Goal: Task Accomplishment & Management: Manage account settings

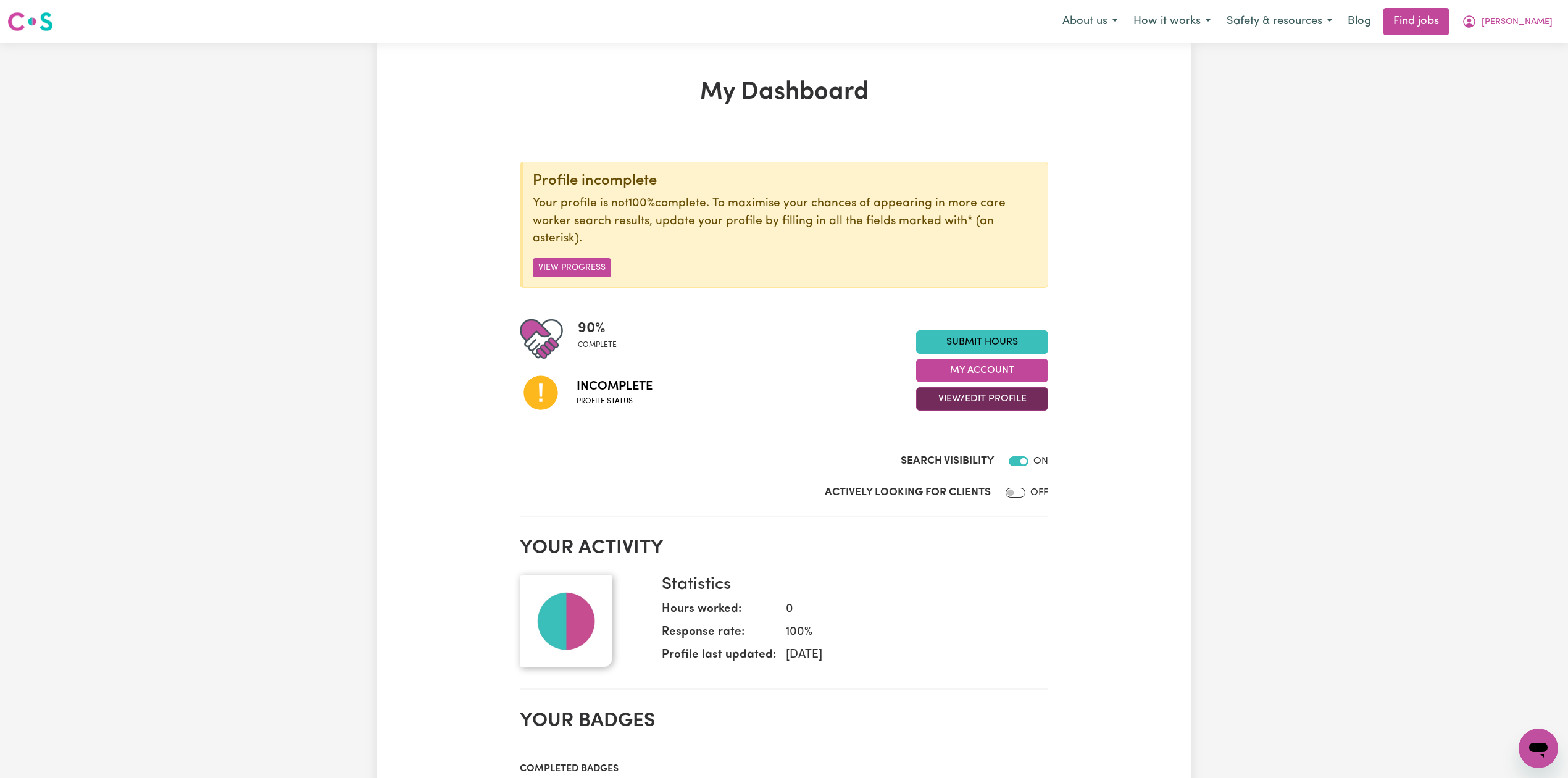
click at [950, 406] on button "View/Edit Profile" at bounding box center [983, 399] width 133 height 24
click at [937, 457] on link "Edit Profile" at bounding box center [974, 455] width 116 height 25
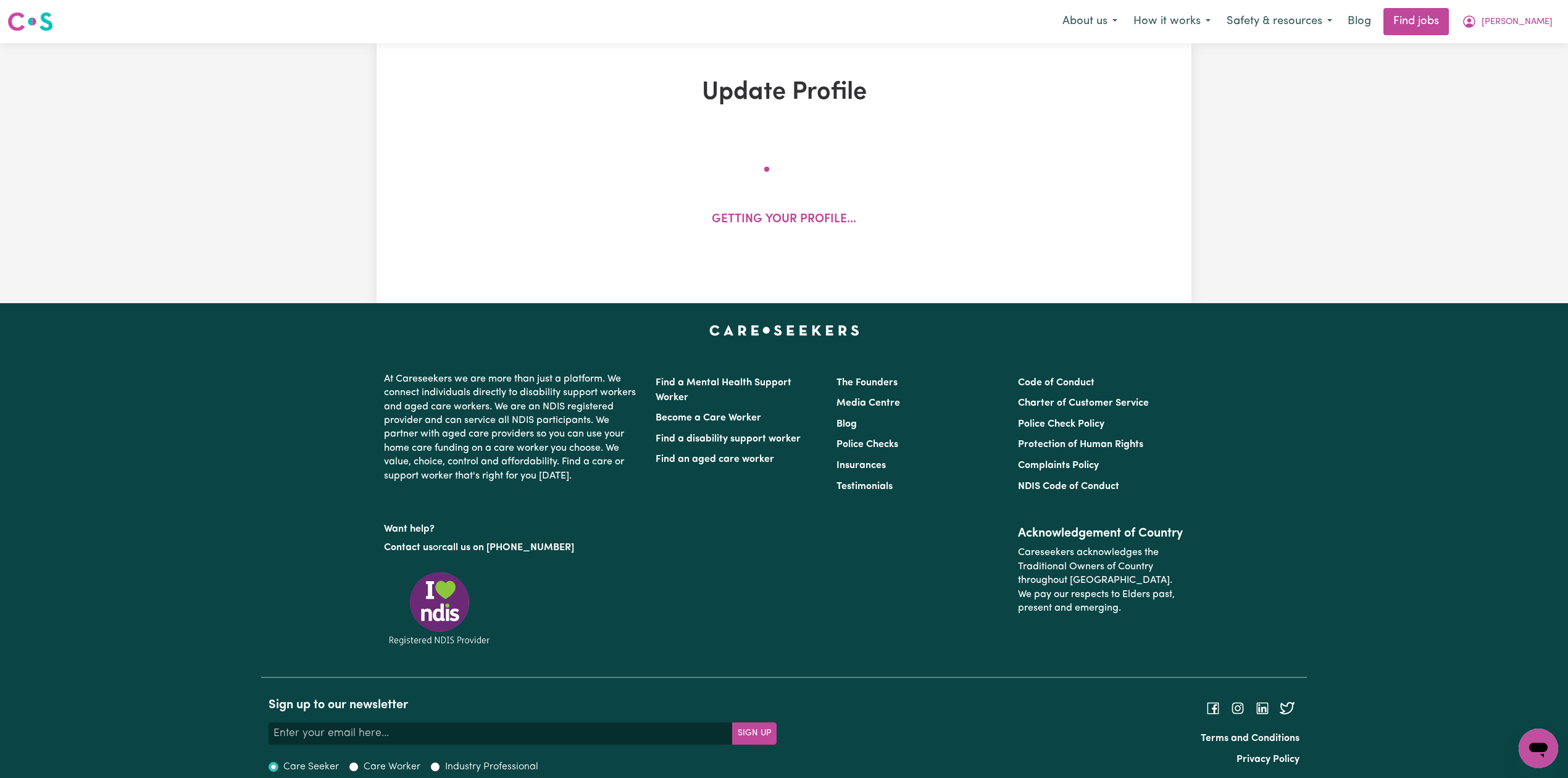
select select "[DEMOGRAPHIC_DATA]"
select select "Student Visa"
select select "Studying a healthcare related degree or qualification"
select select "40"
select select "44"
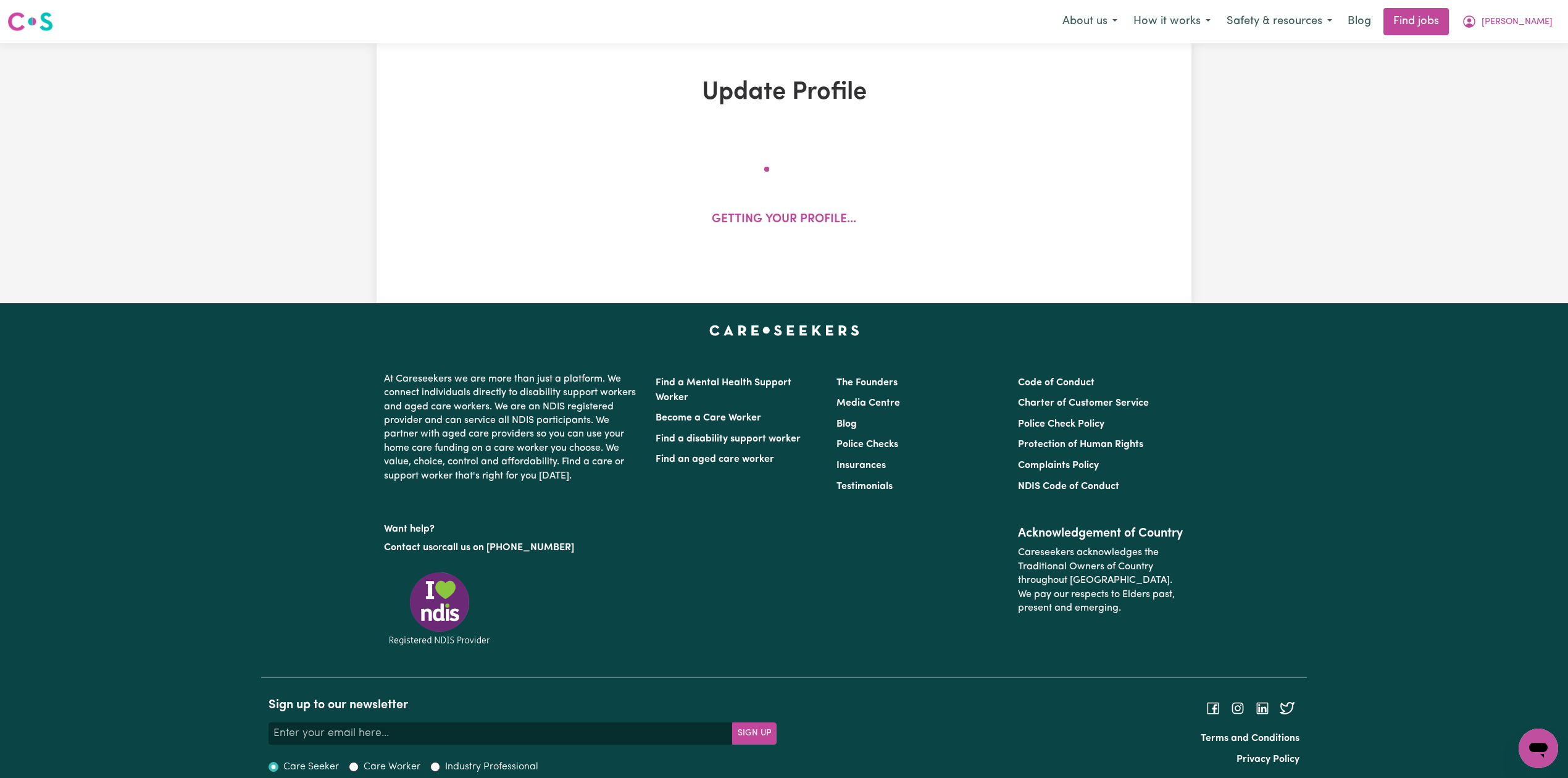
select select "50"
select select "65"
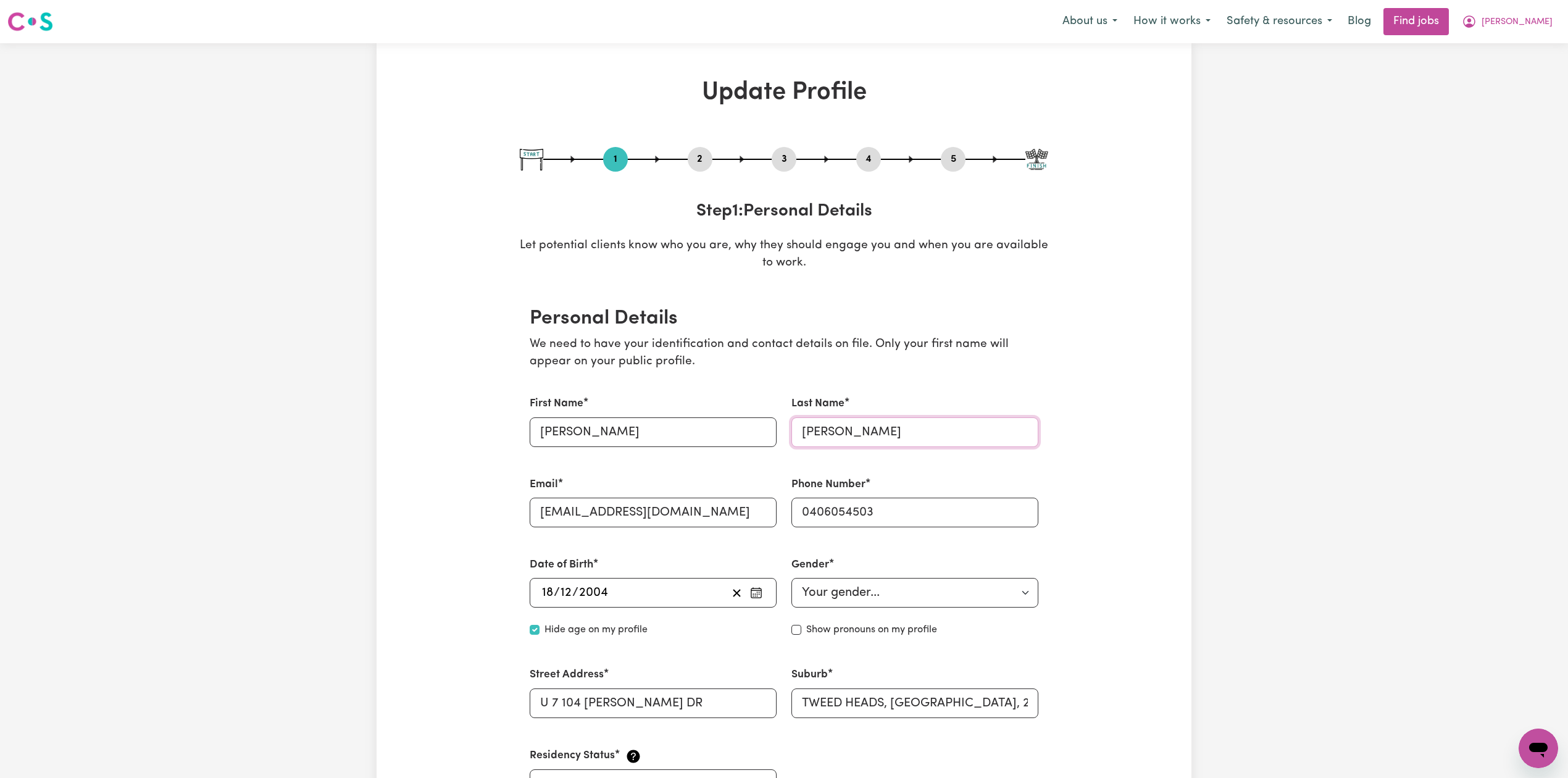
click at [832, 433] on input "[PERSON_NAME]" at bounding box center [915, 431] width 247 height 30
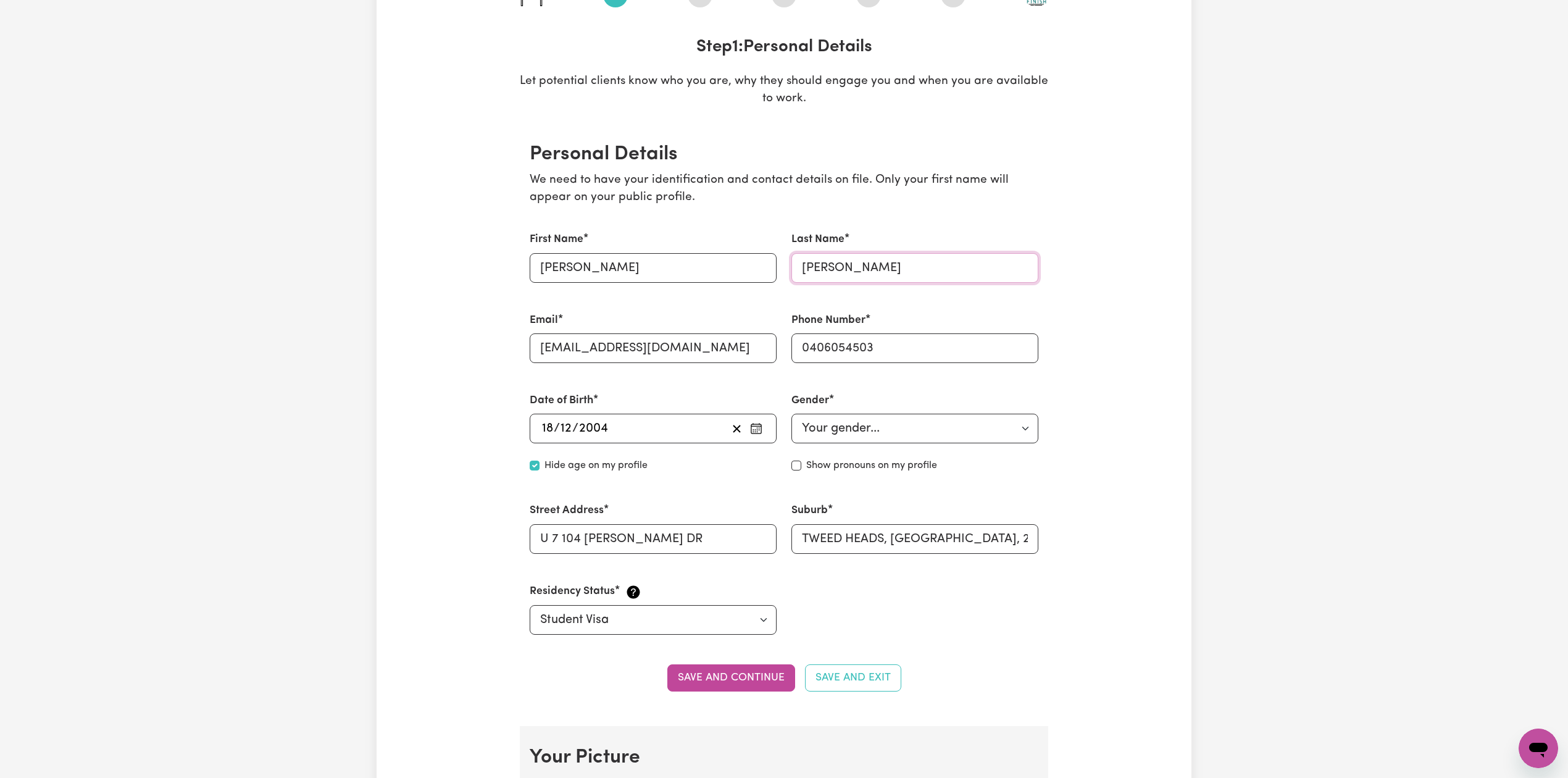
scroll to position [329, 0]
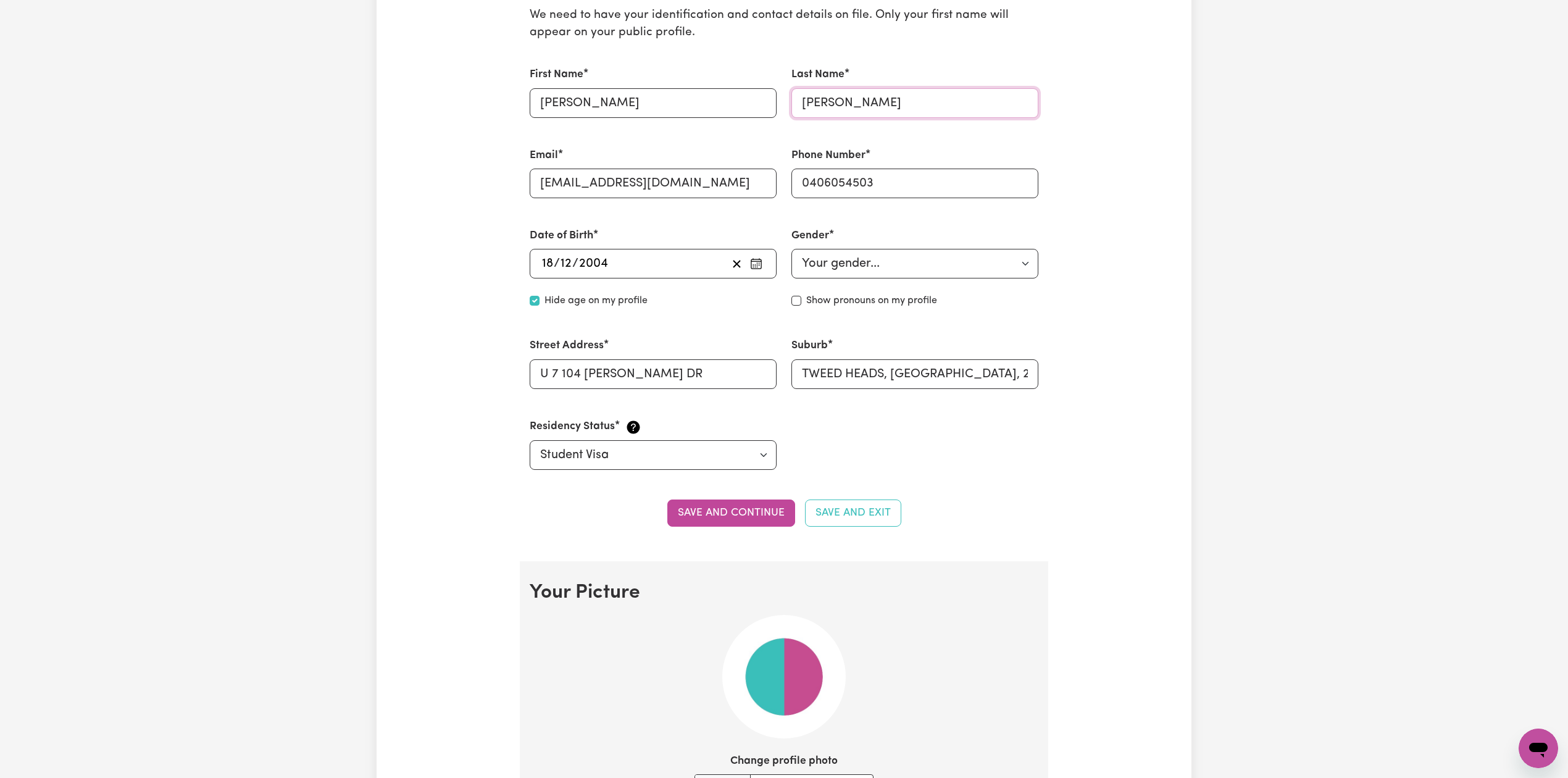
type input "[PERSON_NAME]"
click at [736, 507] on button "Save and continue" at bounding box center [731, 513] width 127 height 27
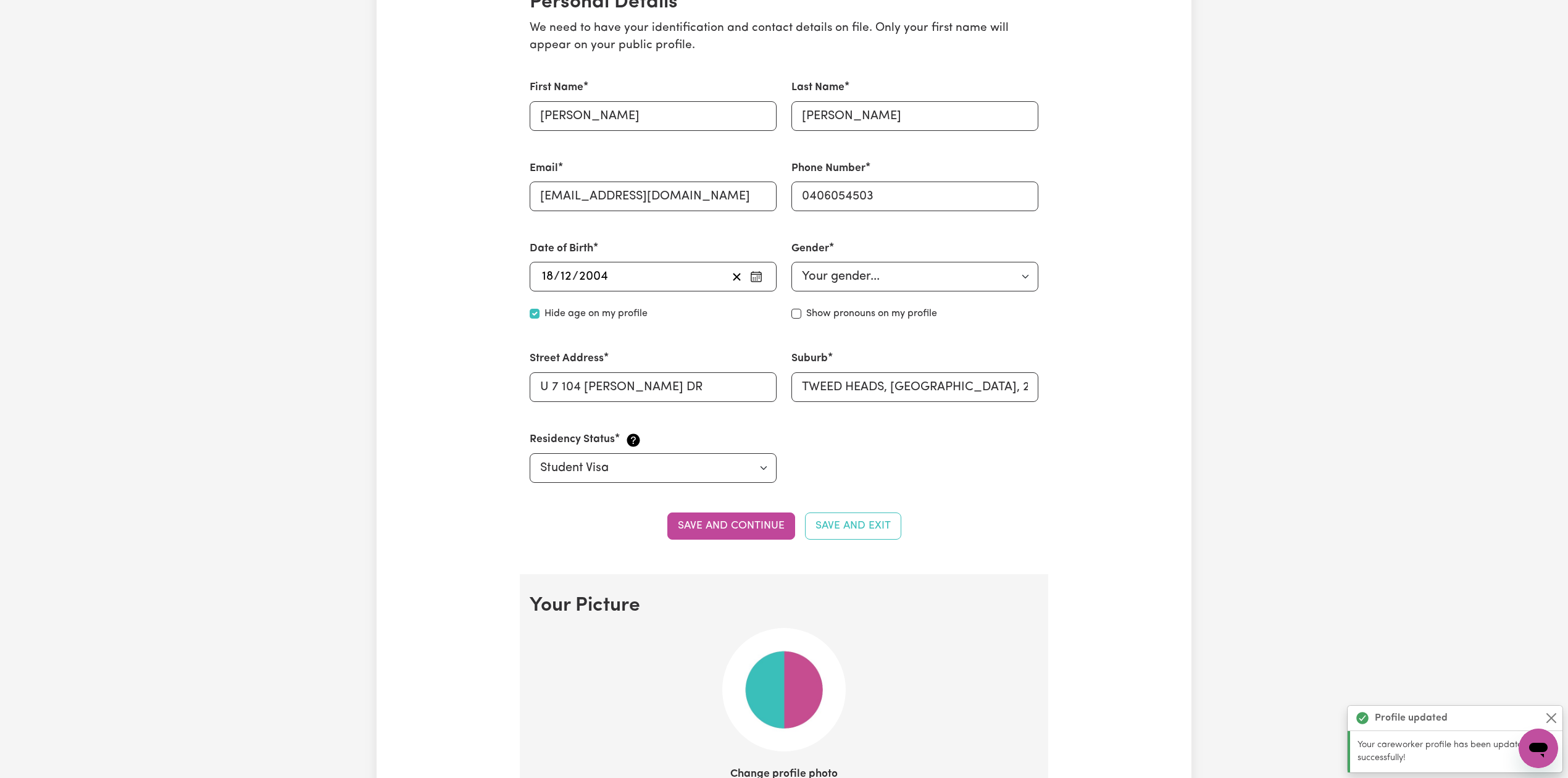
scroll to position [0, 0]
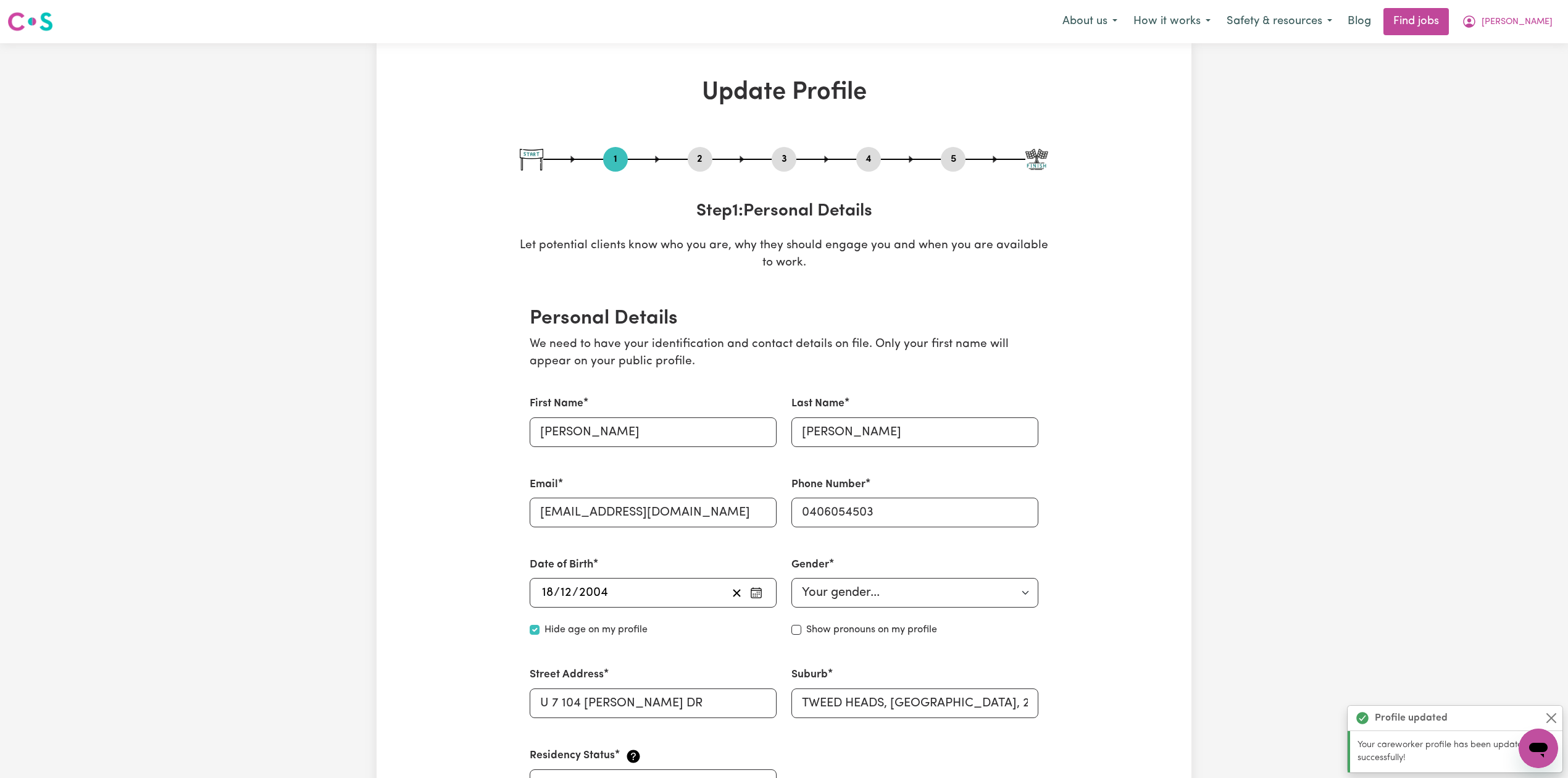
drag, startPoint x: 713, startPoint y: 146, endPoint x: 685, endPoint y: 159, distance: 30.9
click at [684, 160] on div at bounding box center [784, 159] width 528 height 1
click at [702, 161] on button "2" at bounding box center [700, 159] width 25 height 16
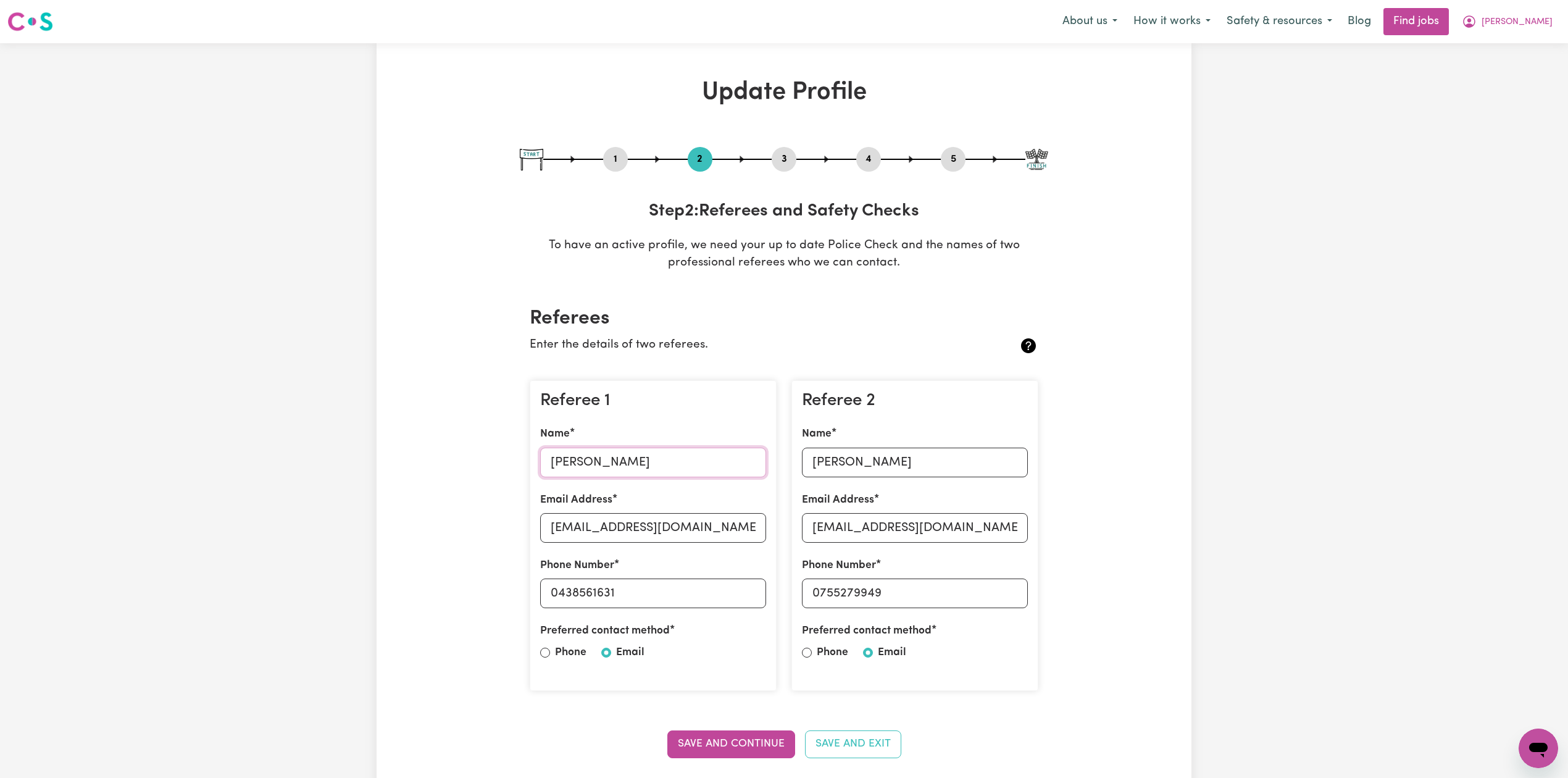
click at [591, 471] on input "[PERSON_NAME]" at bounding box center [653, 462] width 226 height 30
click at [645, 537] on input "[EMAIL_ADDRESS][DOMAIN_NAME]" at bounding box center [653, 527] width 226 height 30
drag, startPoint x: 558, startPoint y: 598, endPoint x: 663, endPoint y: 605, distance: 105.2
click at [663, 605] on input "0438561631" at bounding box center [653, 593] width 226 height 30
click at [873, 458] on input "[PERSON_NAME]" at bounding box center [915, 462] width 226 height 30
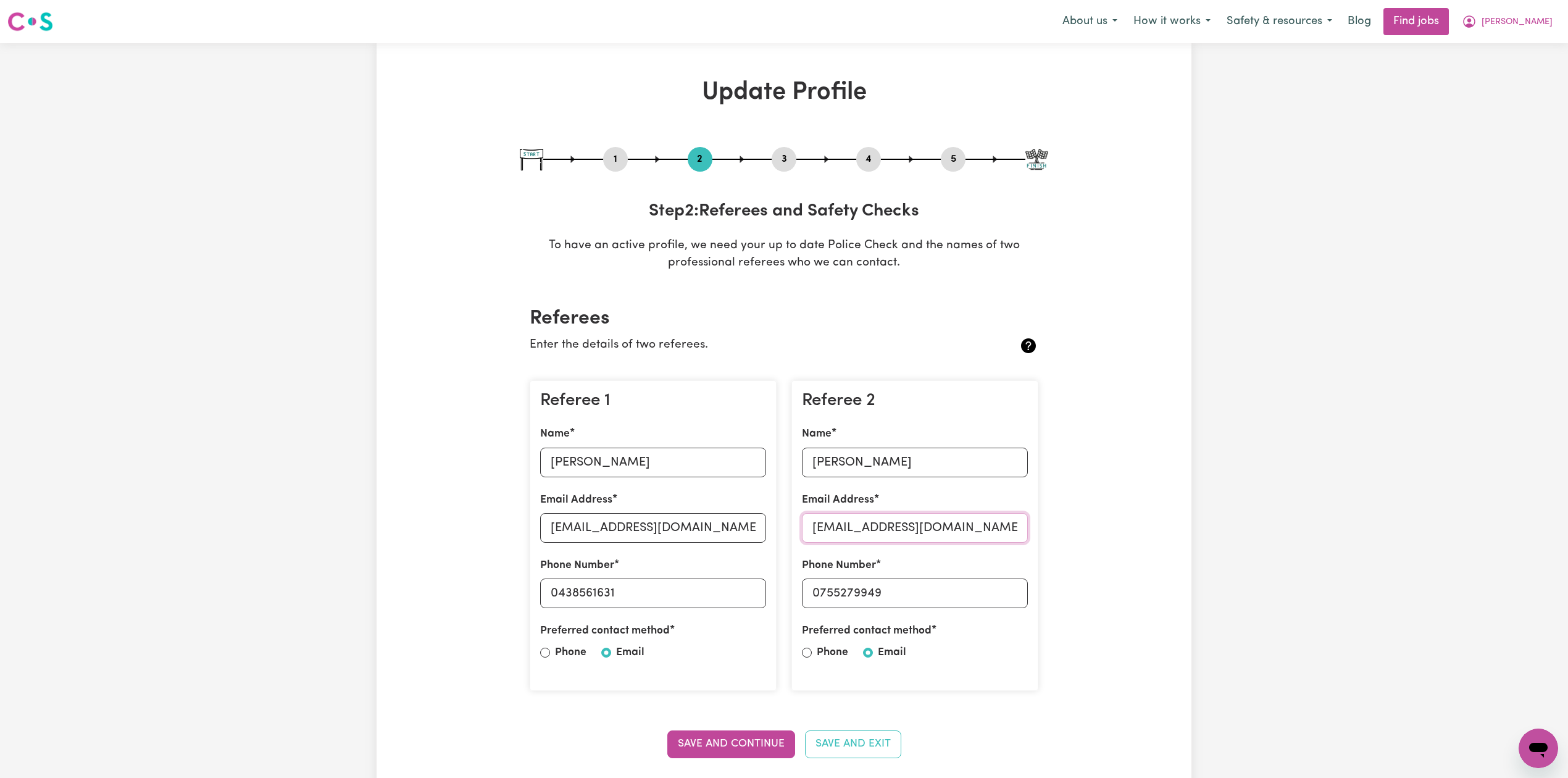
click at [917, 524] on input "[EMAIL_ADDRESS][DOMAIN_NAME]" at bounding box center [915, 527] width 226 height 30
click at [865, 155] on button "4" at bounding box center [868, 159] width 25 height 16
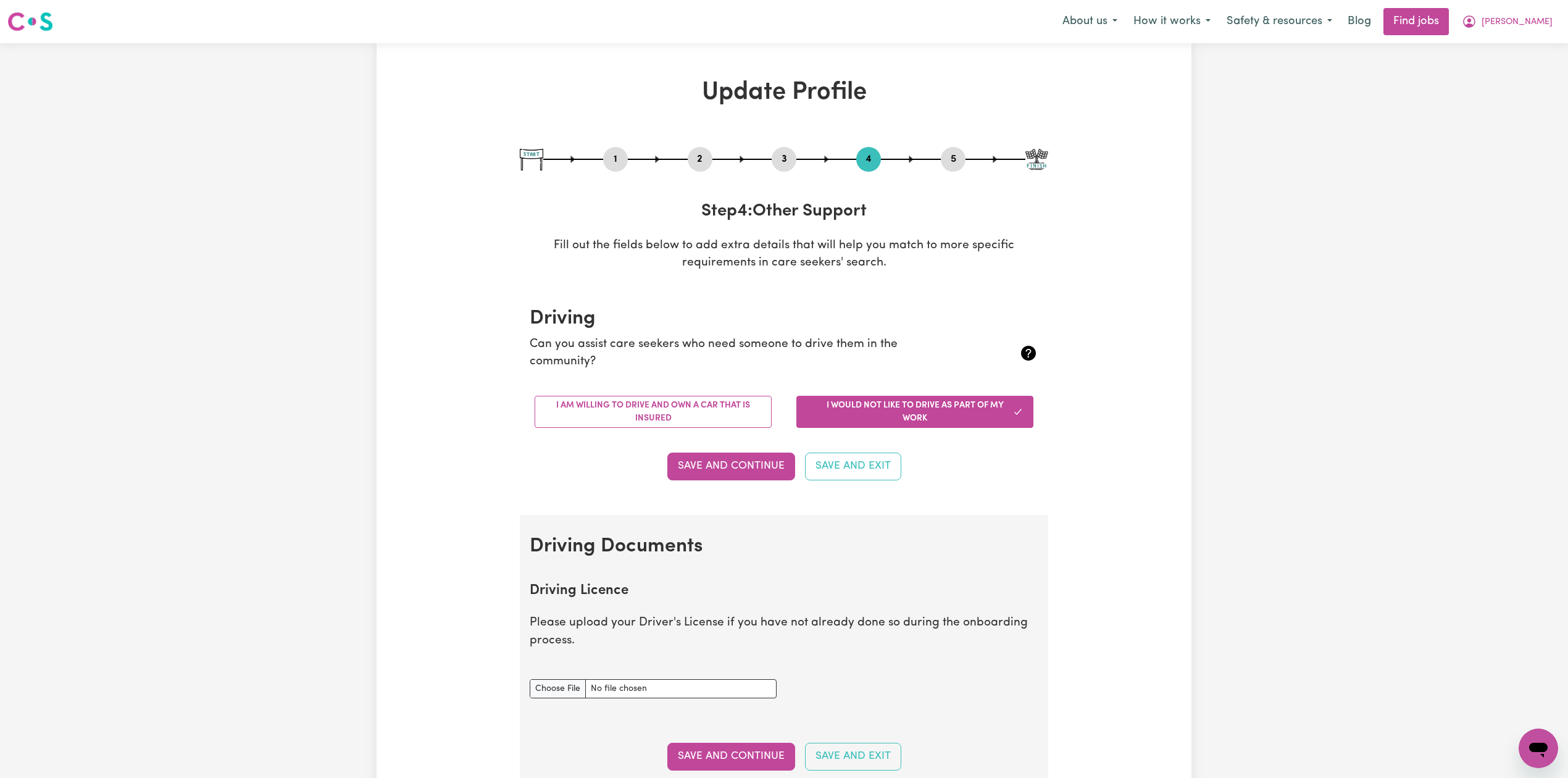
click at [941, 158] on button "5" at bounding box center [953, 159] width 25 height 16
select select "I am providing services privately on my own"
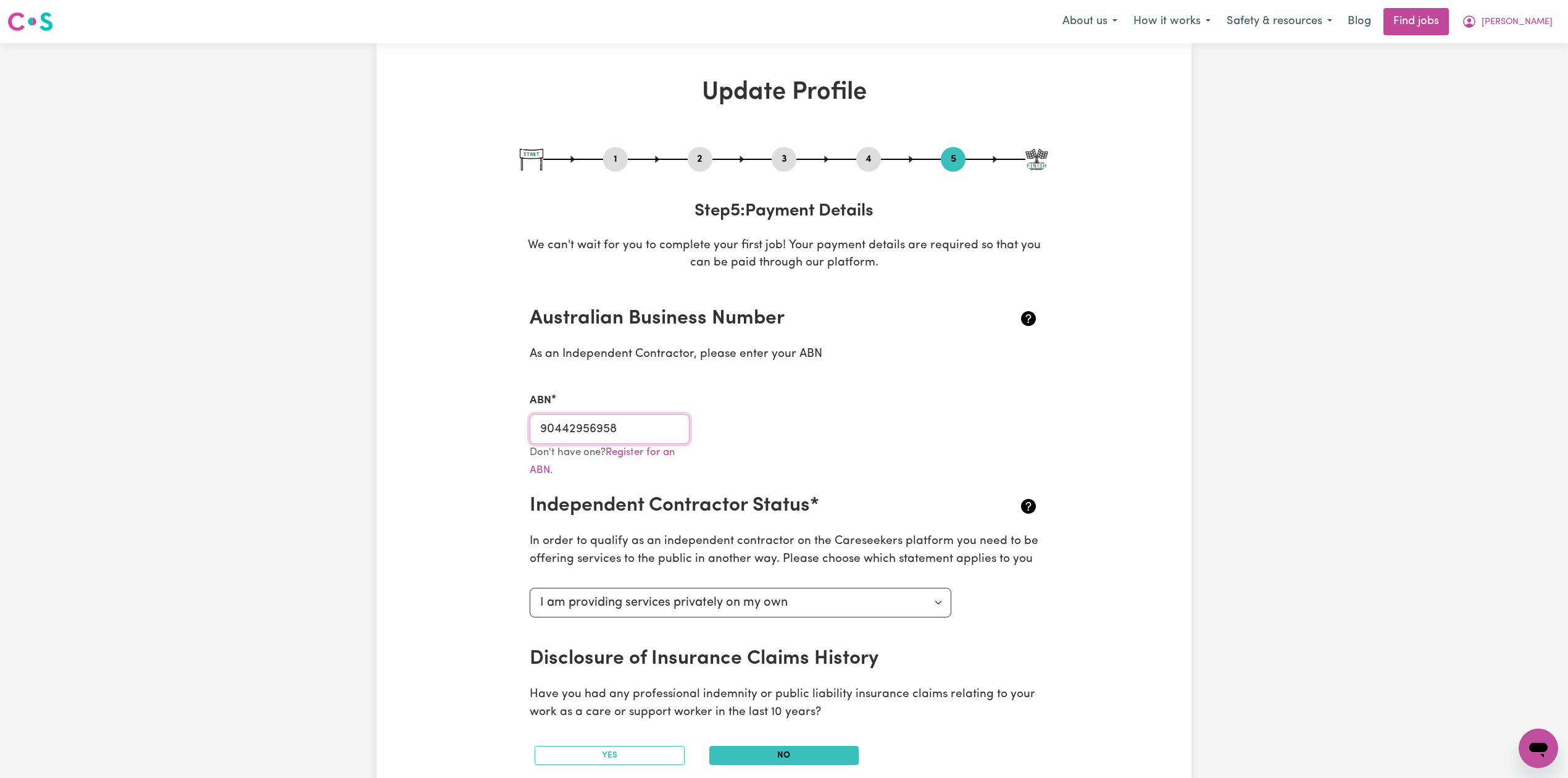
click at [610, 433] on input "90442956958" at bounding box center [610, 429] width 160 height 30
click at [702, 157] on button "2" at bounding box center [700, 159] width 25 height 16
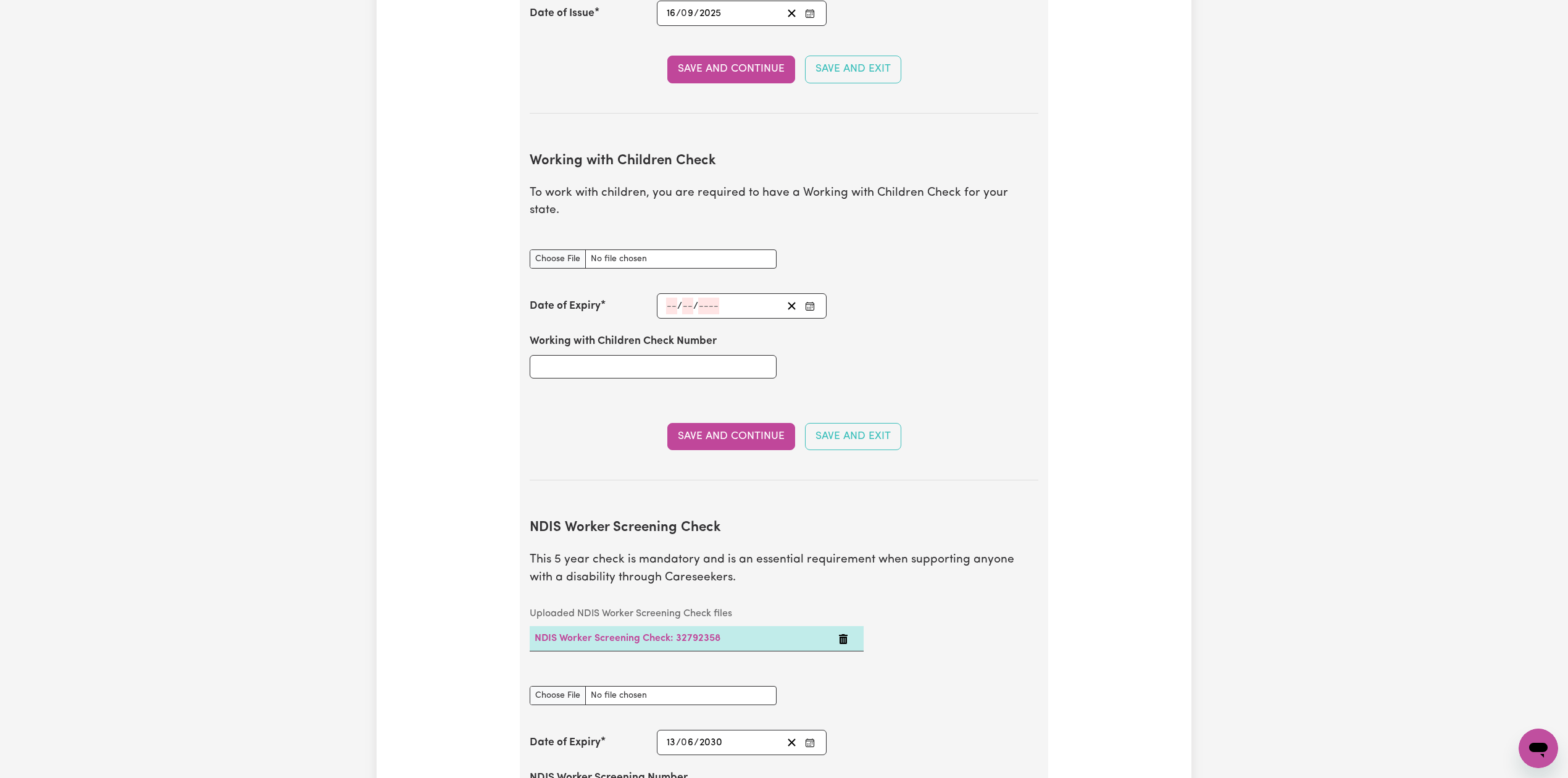
scroll to position [1316, 0]
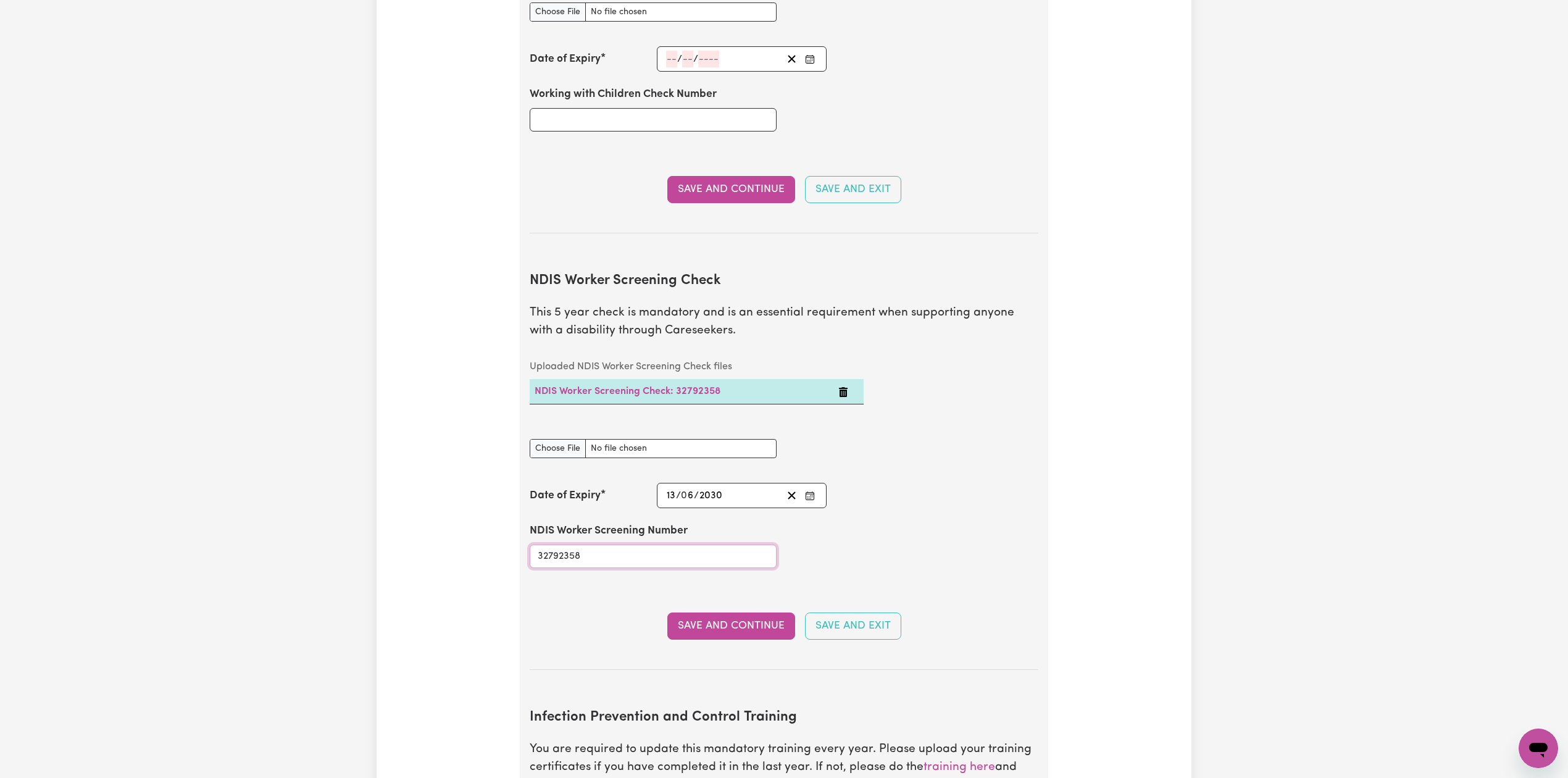
drag, startPoint x: 602, startPoint y: 544, endPoint x: 610, endPoint y: 544, distance: 8.0
click at [606, 544] on input "32792358" at bounding box center [653, 556] width 247 height 24
paste input "23792358"
type input "23792358"
click at [569, 439] on input "NDIS Worker Screening Check document" at bounding box center [653, 448] width 247 height 20
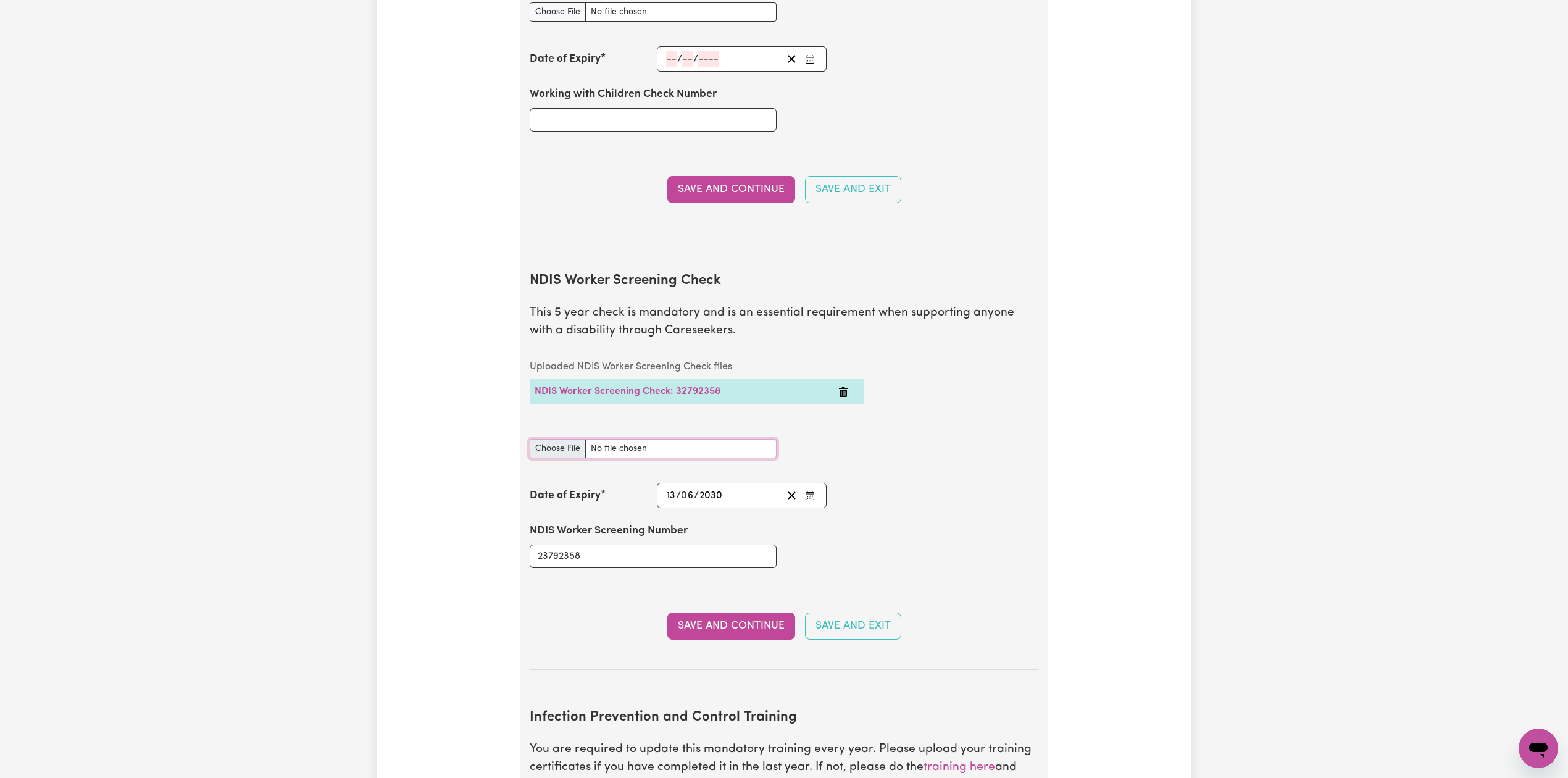
type input "C:\fakepath\[PERSON_NAME] [PERSON_NAME] NDIS 23792358 - 13062030.jpg"
click at [704, 618] on button "Save and Continue" at bounding box center [731, 626] width 127 height 27
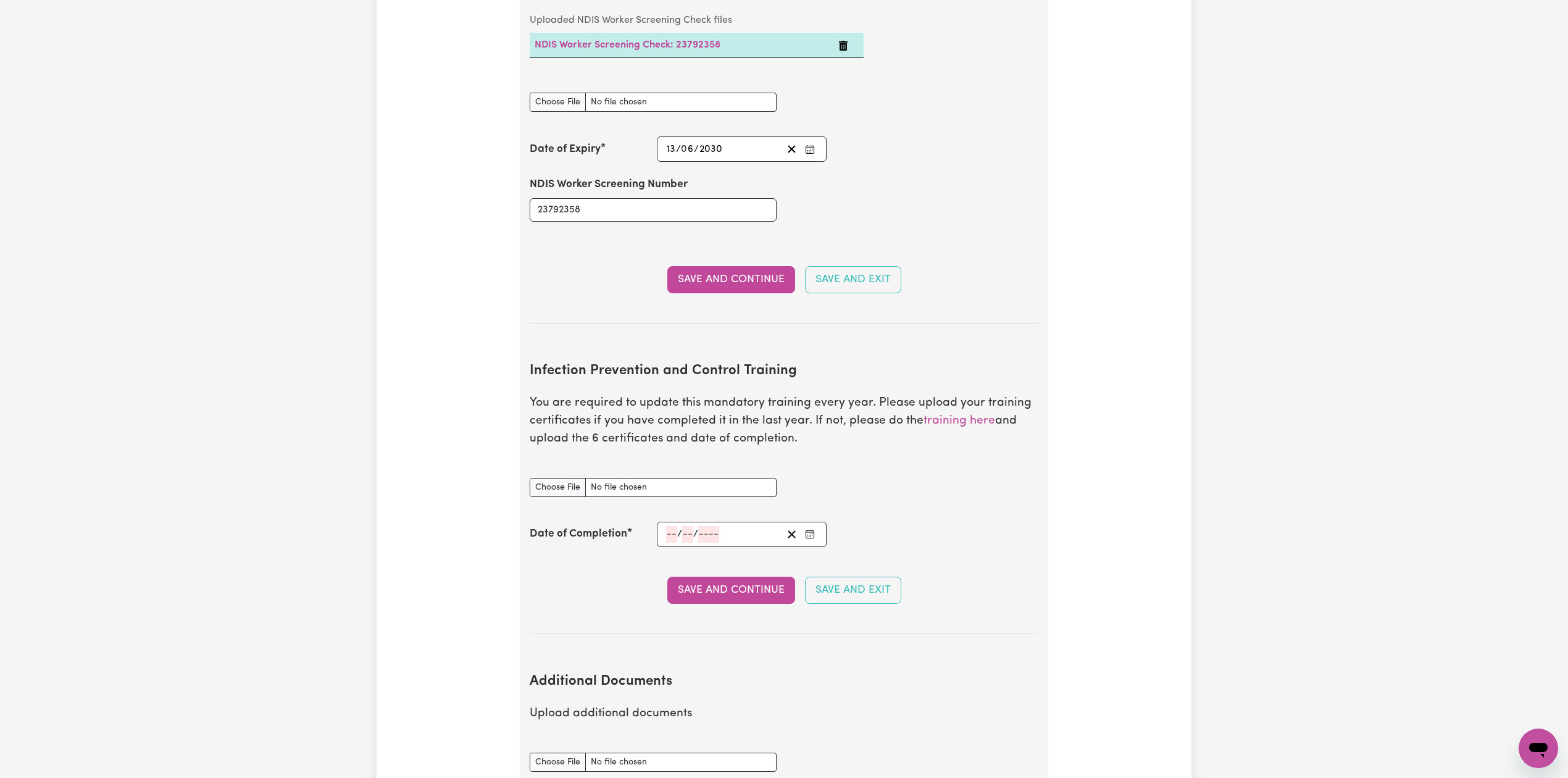
scroll to position [0, 0]
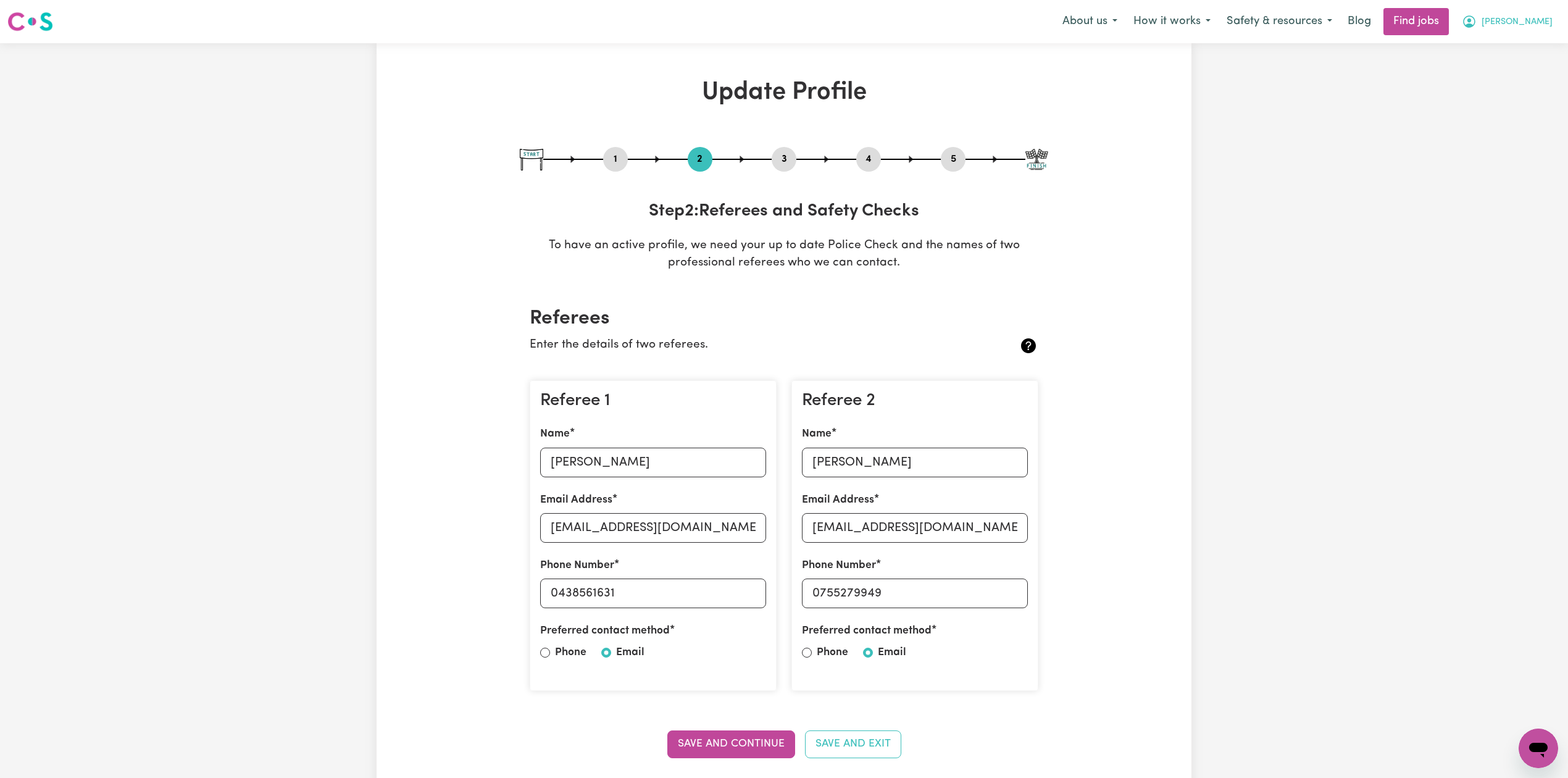
click at [1536, 21] on span "[PERSON_NAME]" at bounding box center [1518, 22] width 71 height 14
click at [1504, 69] on link "My Dashboard" at bounding box center [1511, 71] width 98 height 24
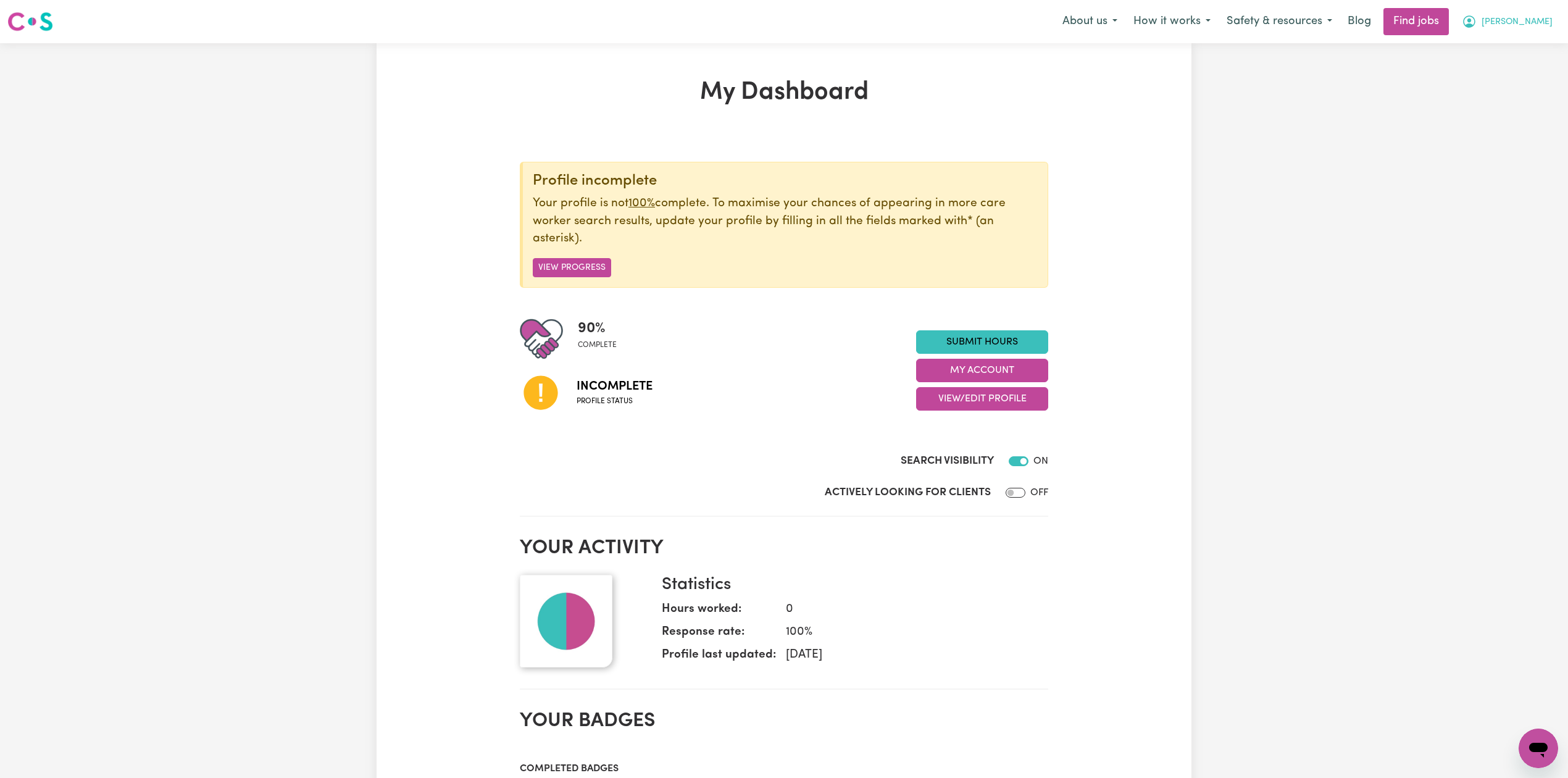
click at [1544, 20] on span "[PERSON_NAME]" at bounding box center [1518, 22] width 71 height 14
click at [1517, 90] on link "Logout" at bounding box center [1511, 94] width 98 height 24
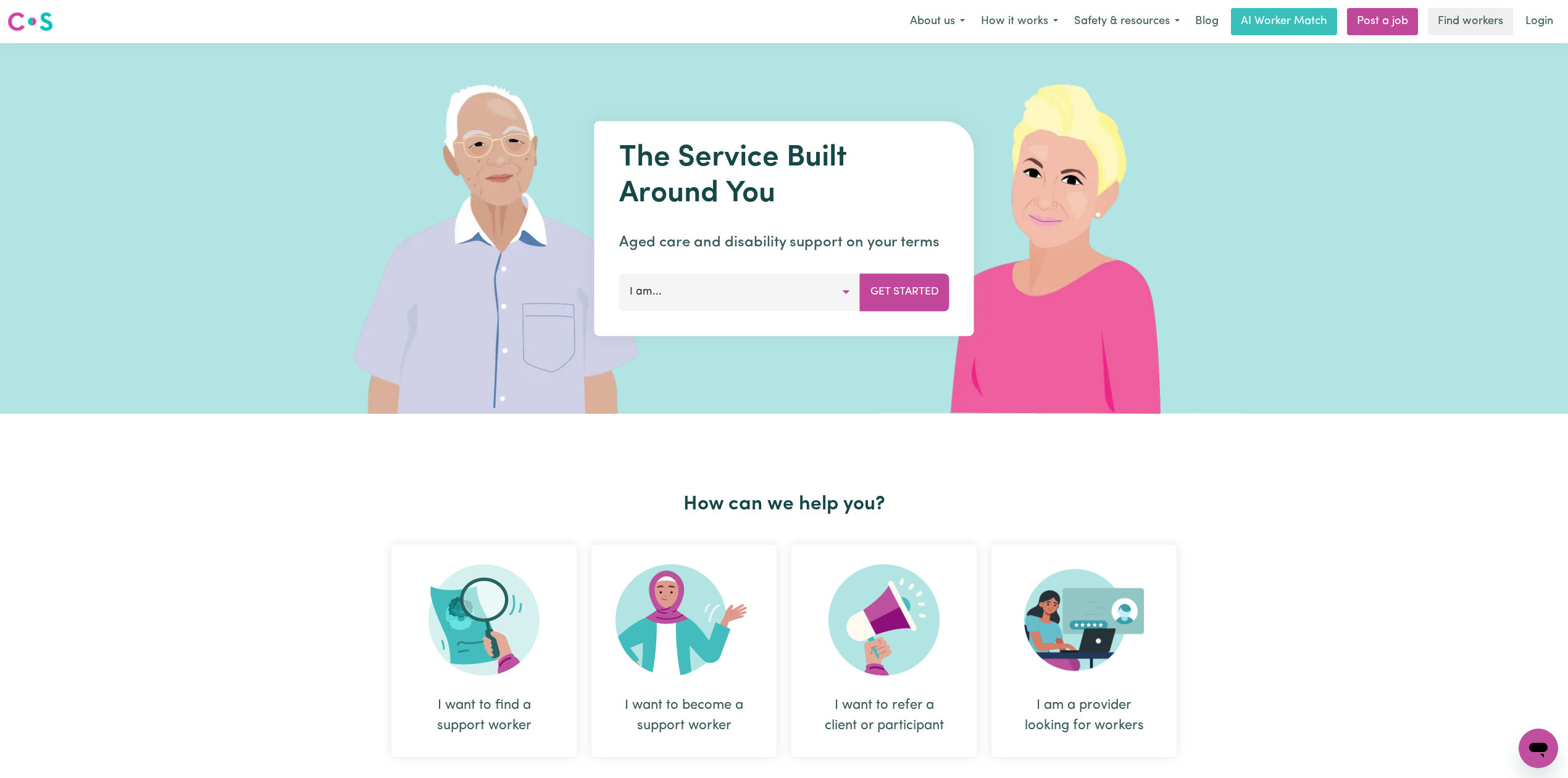
click at [1563, 25] on div "Menu About us How it works Safety & resources Blog AI Worker Match Post a job F…" at bounding box center [784, 21] width 1568 height 28
click at [1547, 18] on link "Login" at bounding box center [1539, 21] width 42 height 27
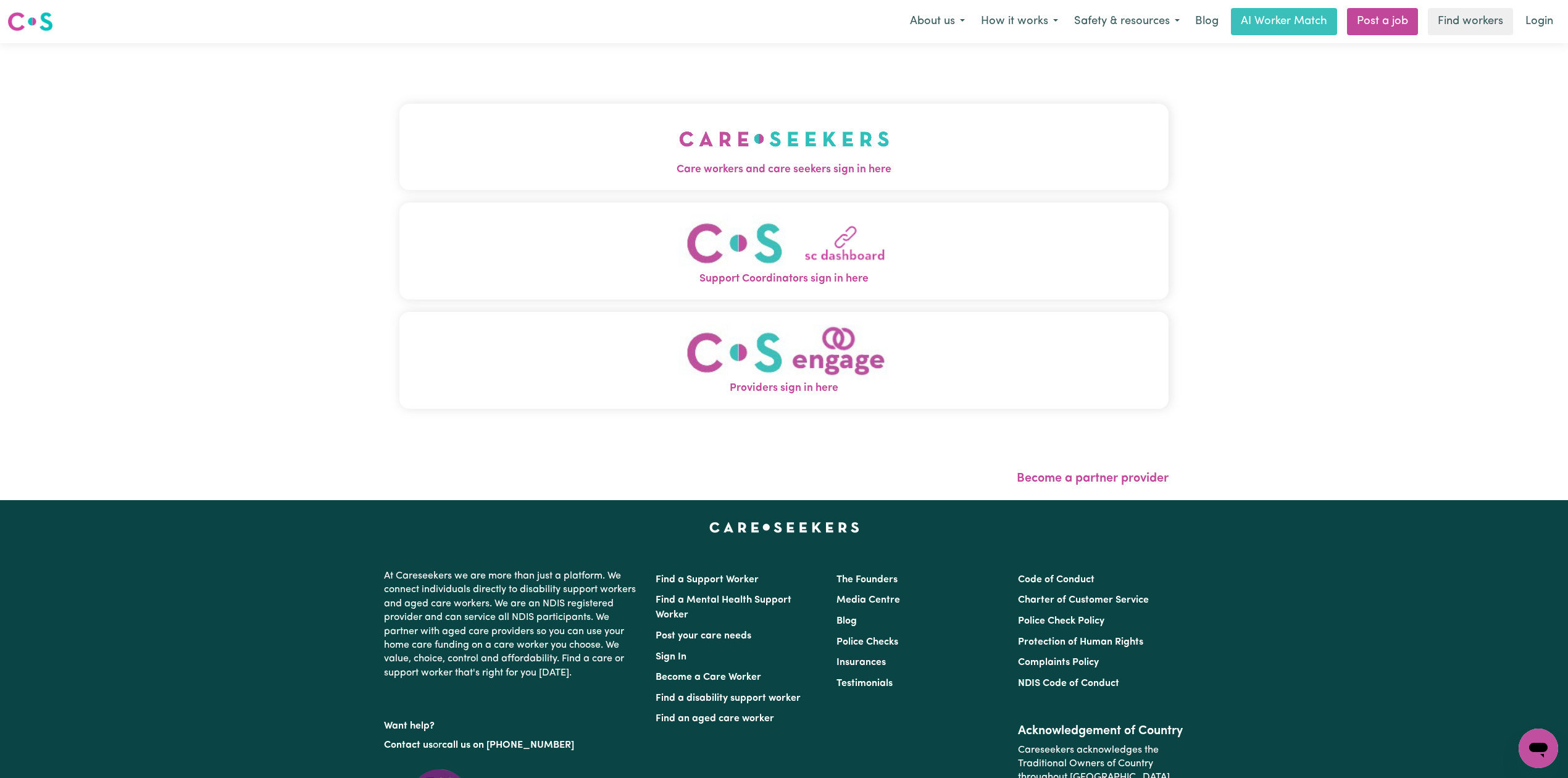
click at [646, 120] on button "Care workers and care seekers sign in here" at bounding box center [784, 147] width 770 height 87
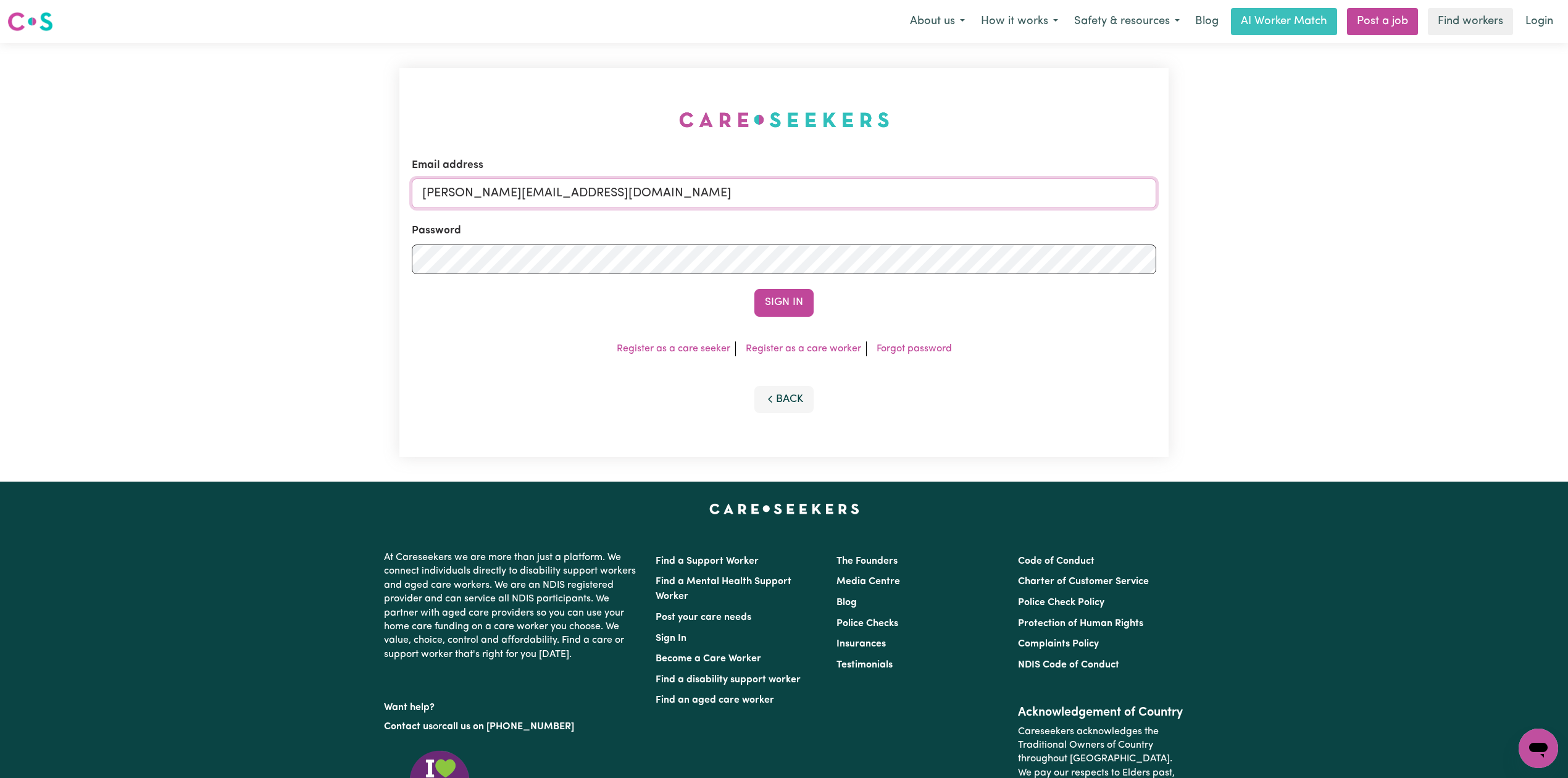
click at [628, 189] on input "[PERSON_NAME][EMAIL_ADDRESS][DOMAIN_NAME]" at bounding box center [784, 193] width 745 height 30
drag, startPoint x: 485, startPoint y: 188, endPoint x: 858, endPoint y: 195, distance: 373.1
click at [858, 195] on input "Superuser~[EMAIL_ADDRESS][DOMAIN_NAME]" at bounding box center [784, 193] width 745 height 30
type input "Superuser~[EMAIL_ADDRESS][DOMAIN_NAME]"
click at [790, 315] on button "Sign In" at bounding box center [784, 302] width 59 height 27
